Goal: Task Accomplishment & Management: Use online tool/utility

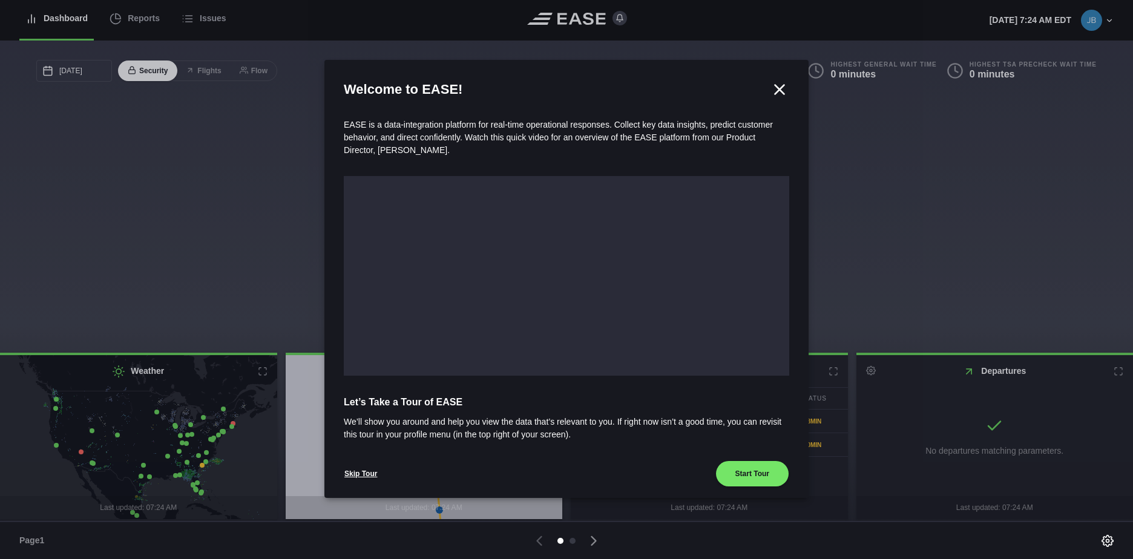
click at [770, 90] on icon at bounding box center [779, 89] width 18 height 18
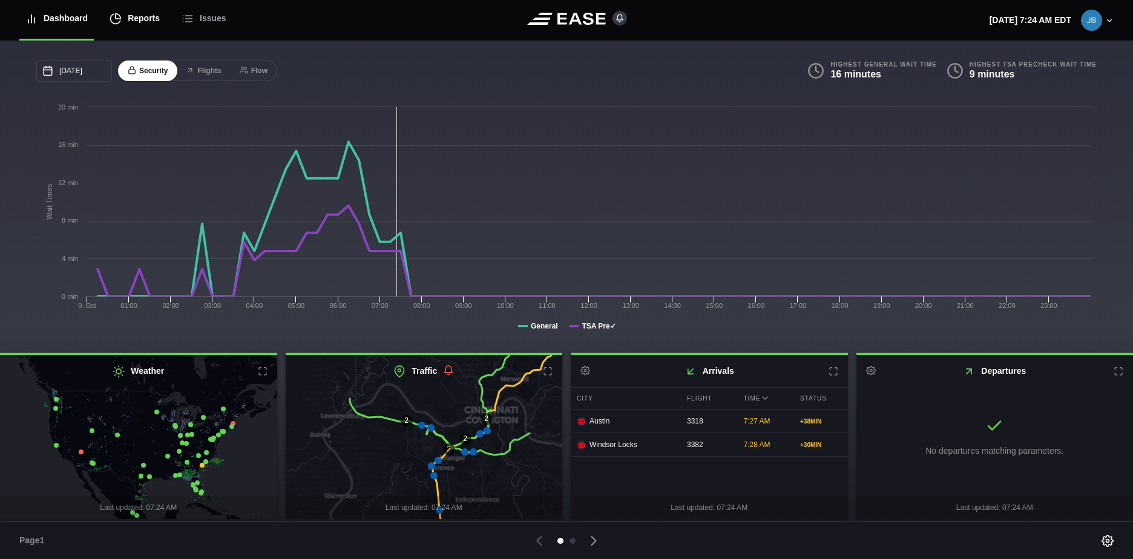
click at [149, 22] on div "Reports" at bounding box center [135, 18] width 50 height 41
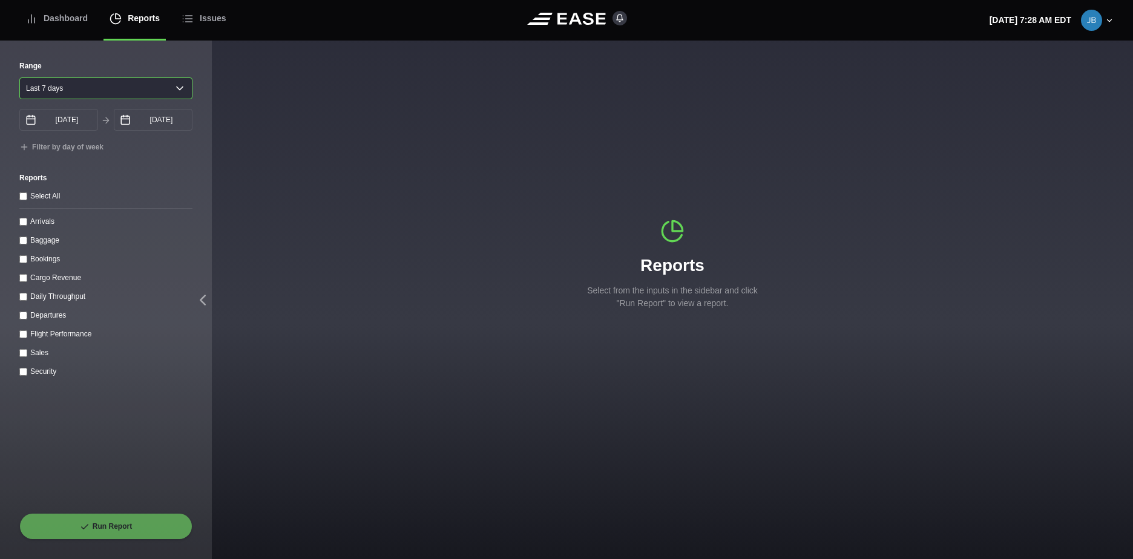
click at [154, 94] on select "Yesterday Last 7 days Last 14 days Last 30 days Last 6 weeks" at bounding box center [105, 88] width 173 height 22
select select "30"
click at [19, 77] on select "Yesterday Last 7 days Last 14 days Last 30 days Last 6 weeks" at bounding box center [105, 88] width 173 height 22
type input "09/09/2025"
click at [54, 297] on label "Daily Throughput" at bounding box center [57, 296] width 55 height 8
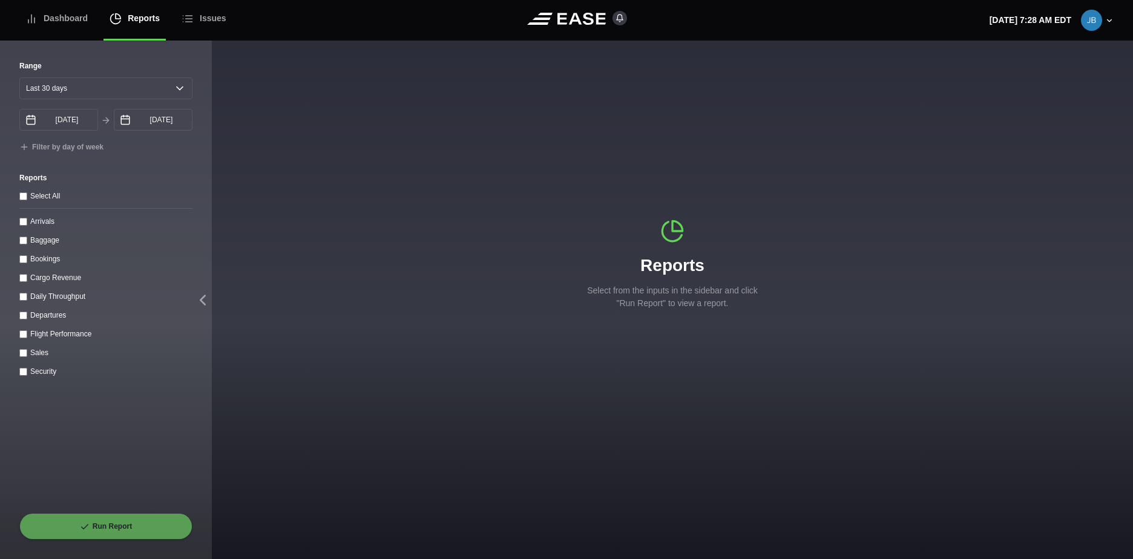
click at [27, 297] on throughput "Daily Throughput" at bounding box center [23, 297] width 8 height 8
checkbox throughput "true"
click at [97, 523] on button "Run Report" at bounding box center [105, 526] width 173 height 27
select select "30"
